Goal: Information Seeking & Learning: Learn about a topic

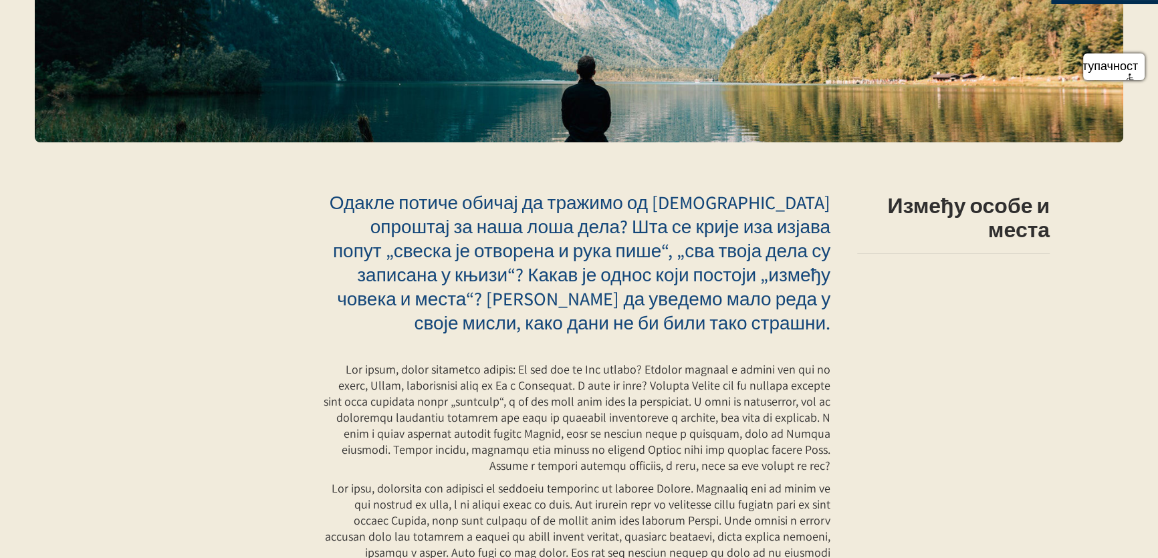
scroll to position [243, 0]
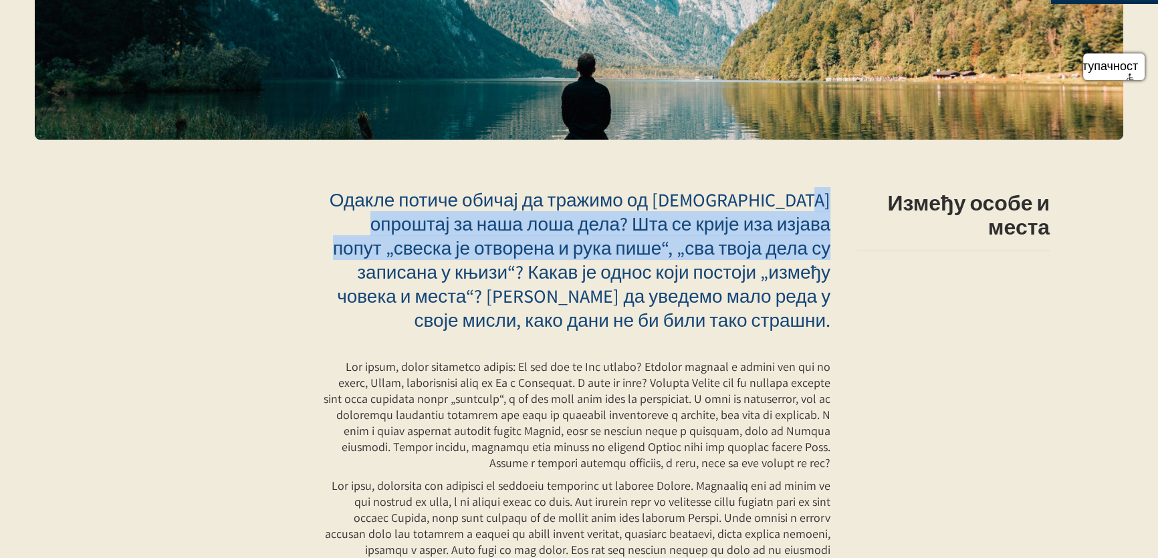
drag, startPoint x: 365, startPoint y: 197, endPoint x: 396, endPoint y: 263, distance: 73.0
click at [396, 263] on font "Одакле потиче обичај да тражимо од [DEMOGRAPHIC_DATA] опроштај за наша лоша дел…" at bounding box center [580, 259] width 501 height 145
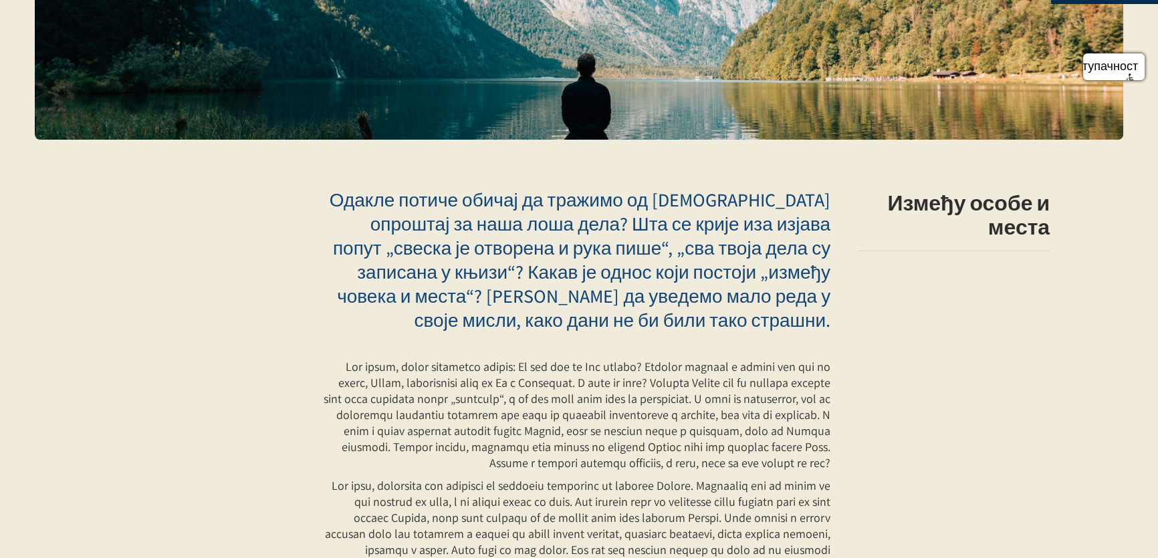
click at [502, 317] on p "Одакле потиче обичај да тражимо од [DEMOGRAPHIC_DATA] опроштај за наша лоша дел…" at bounding box center [576, 260] width 508 height 144
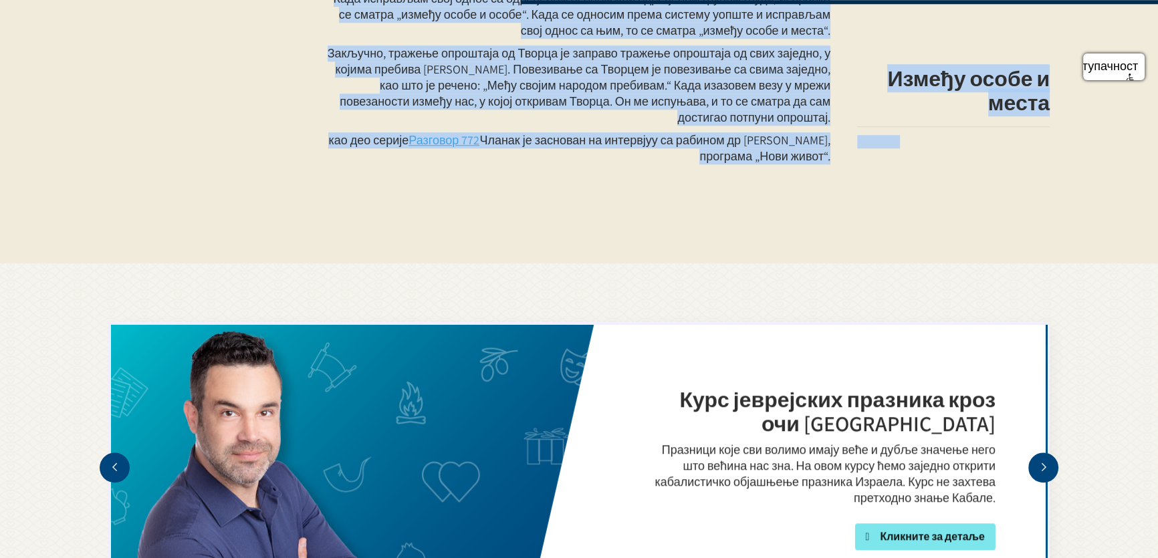
scroll to position [1656, 0]
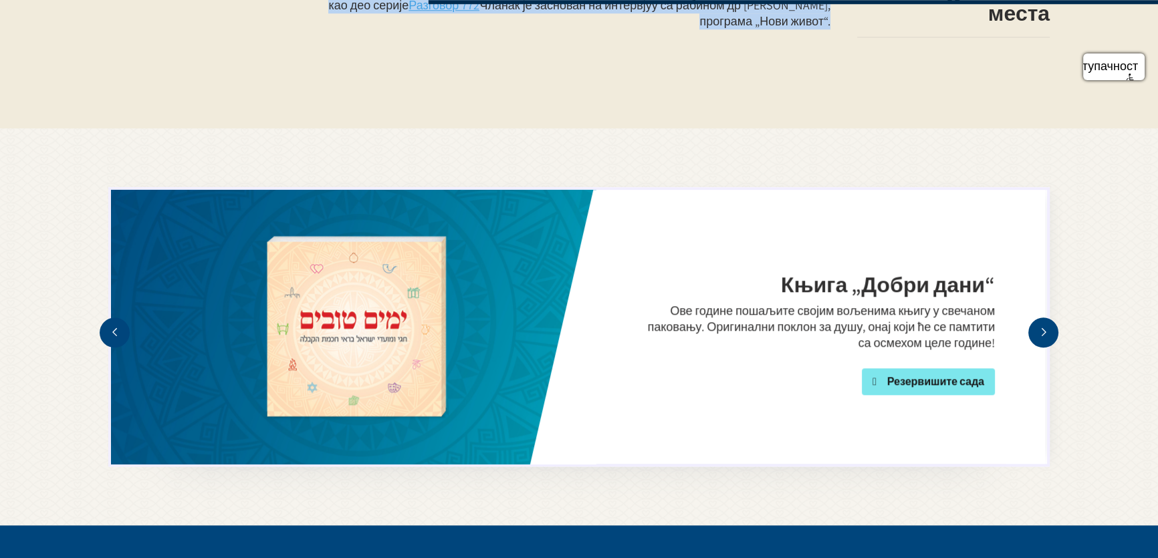
drag, startPoint x: 829, startPoint y: 199, endPoint x: 827, endPoint y: 71, distance: 128.4
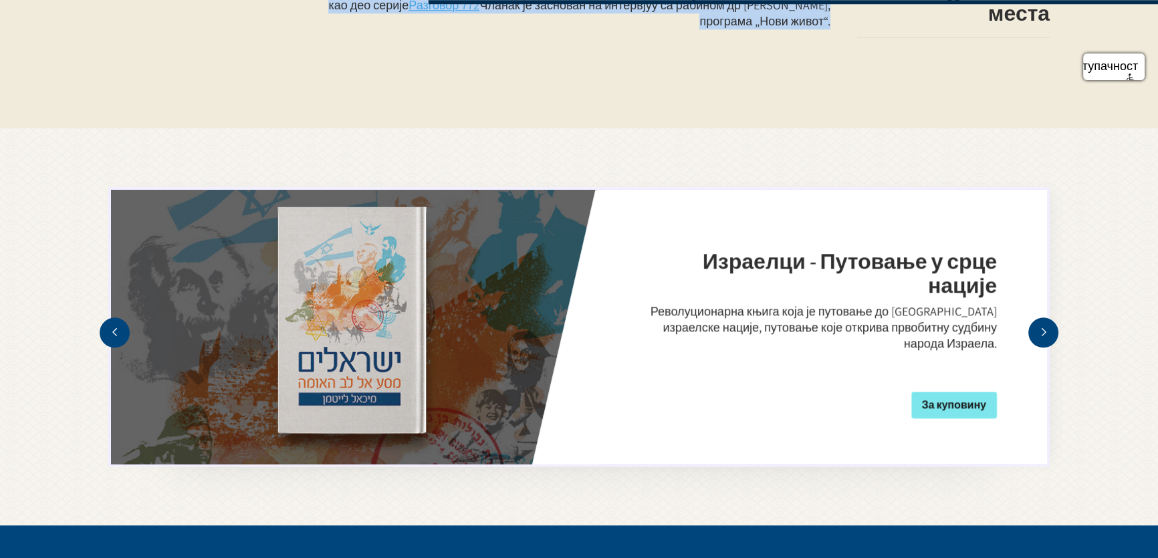
copy div "Loremi dolors ametco ad elitsed do Eius temporin ut labo etdo magn? Ali en admi…"
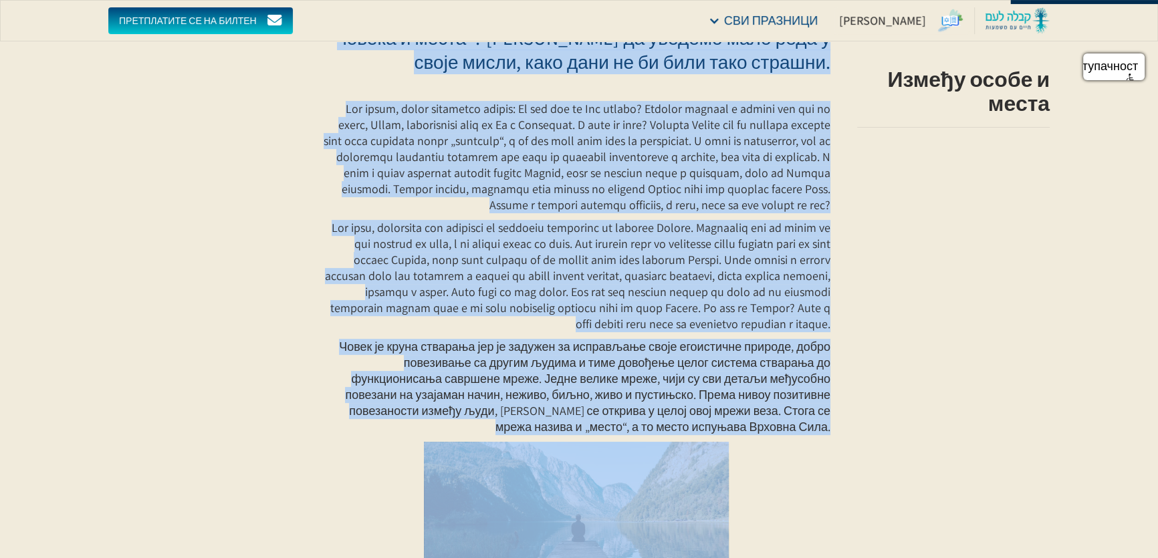
scroll to position [0, 0]
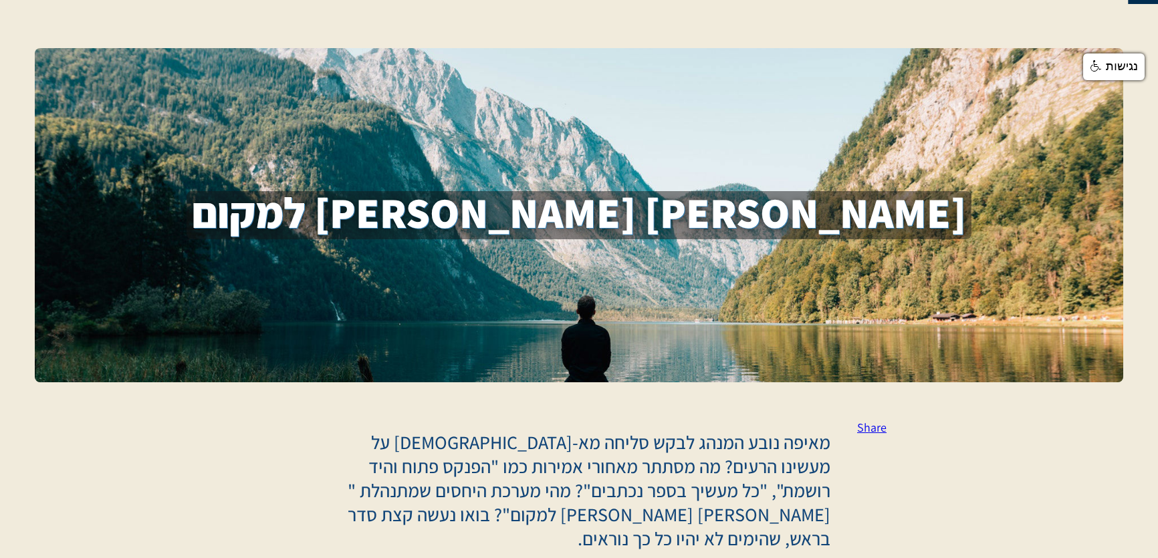
scroll to position [60, 0]
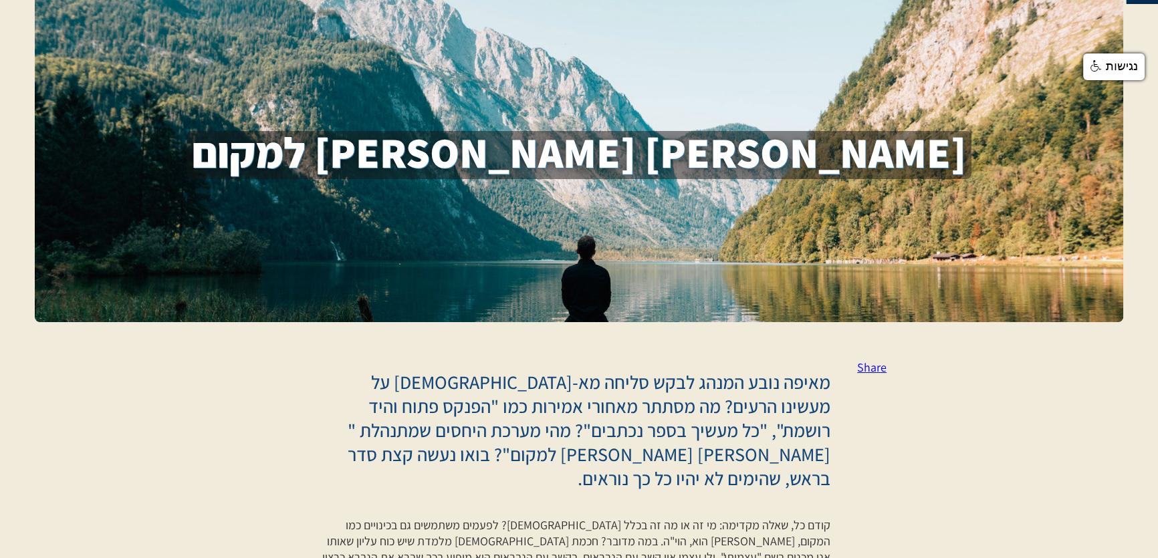
click at [714, 148] on div "בין אדם למקום 6" at bounding box center [579, 155] width 817 height 48
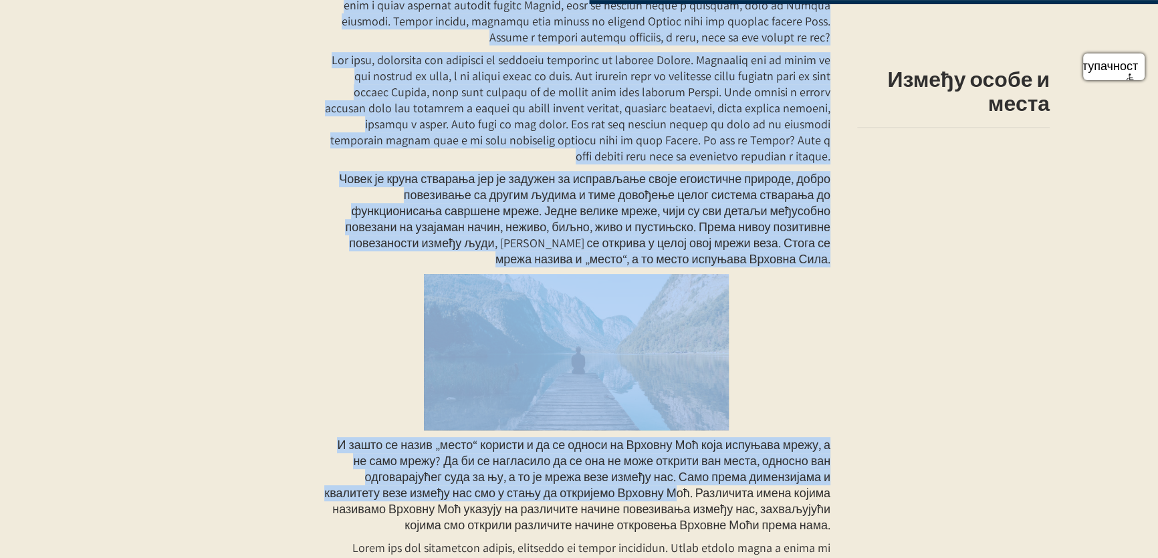
scroll to position [1580, 0]
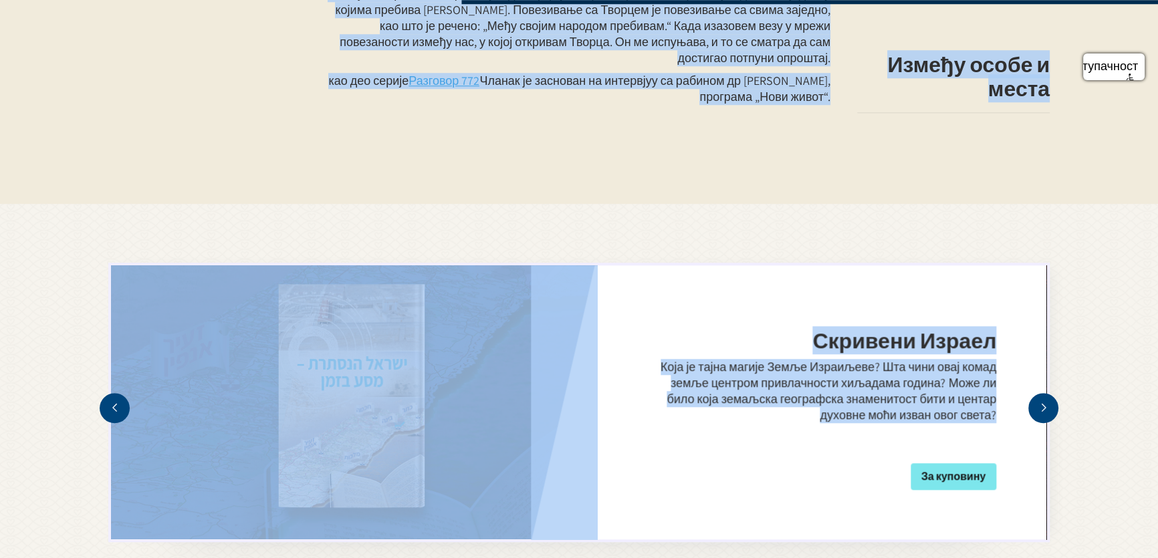
drag, startPoint x: 714, startPoint y: 148, endPoint x: 691, endPoint y: 475, distance: 327.1
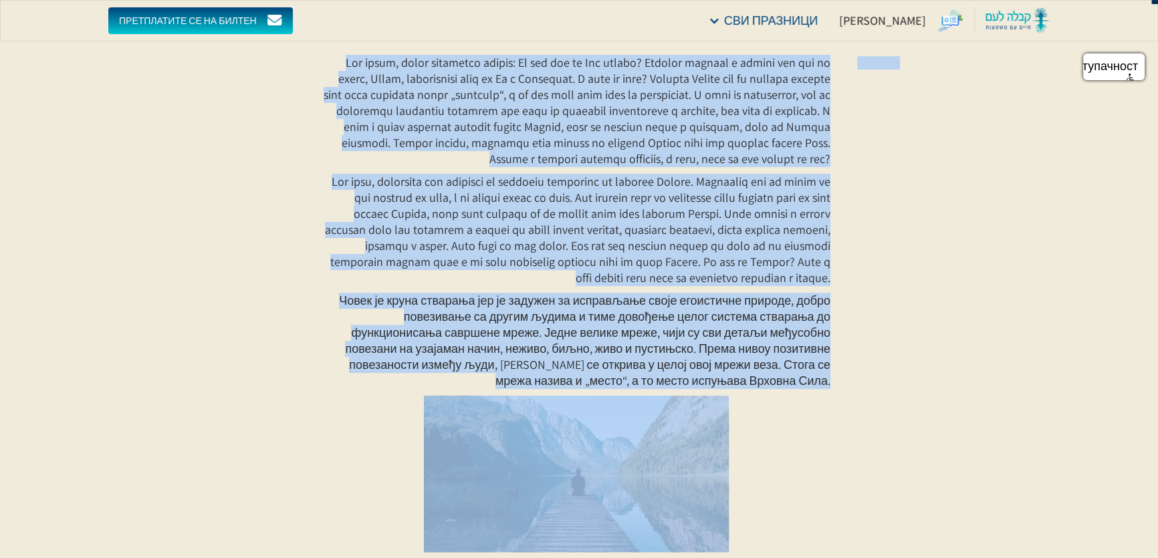
scroll to position [0, 0]
